Goal: Task Accomplishment & Management: Use online tool/utility

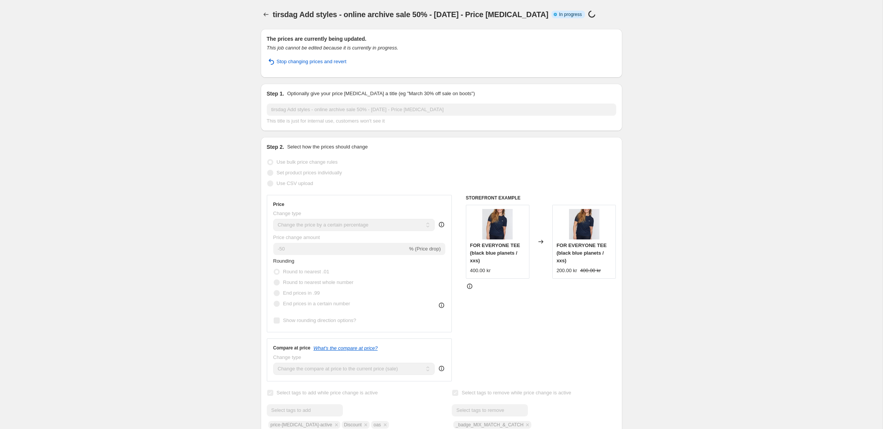
select select "percentage"
select select "tag"
click at [271, 13] on button "Price change jobs" at bounding box center [266, 14] width 11 height 11
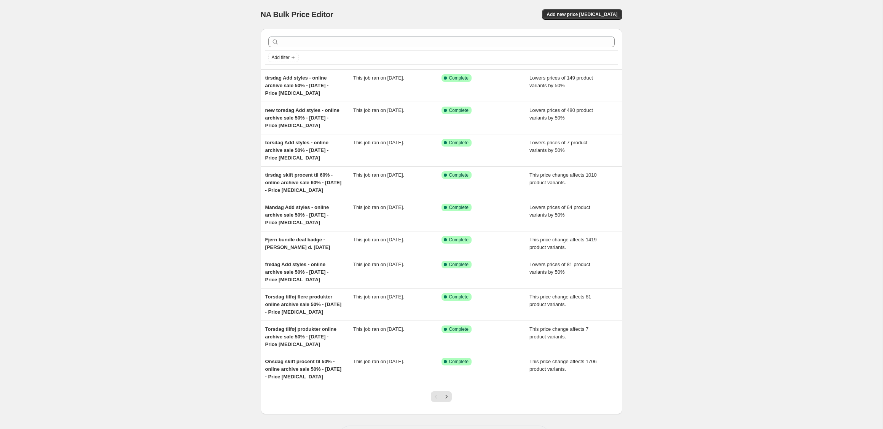
drag, startPoint x: 163, startPoint y: 41, endPoint x: 172, endPoint y: 42, distance: 8.9
click at [162, 42] on div "NA Bulk Price Editor. This page is ready NA Bulk Price Editor Add new price [ME…" at bounding box center [441, 230] width 883 height 461
